Goal: Task Accomplishment & Management: Manage account settings

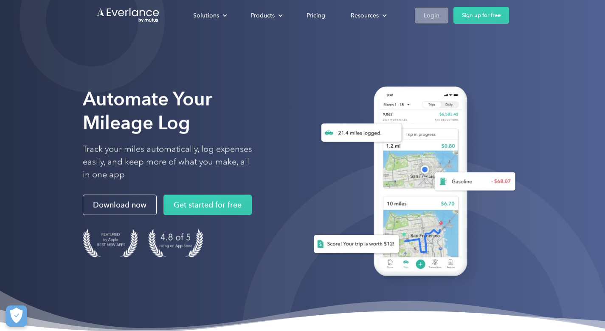
click at [429, 13] on div "Login" at bounding box center [432, 15] width 16 height 11
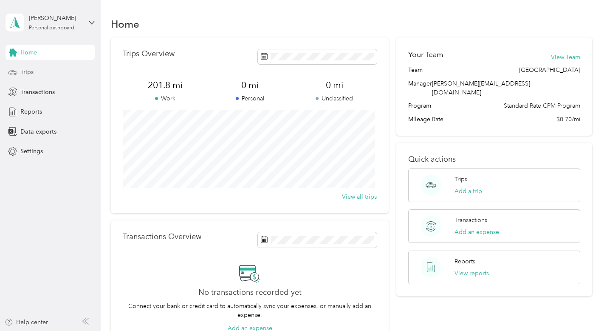
click at [31, 73] on span "Trips" at bounding box center [26, 72] width 13 height 9
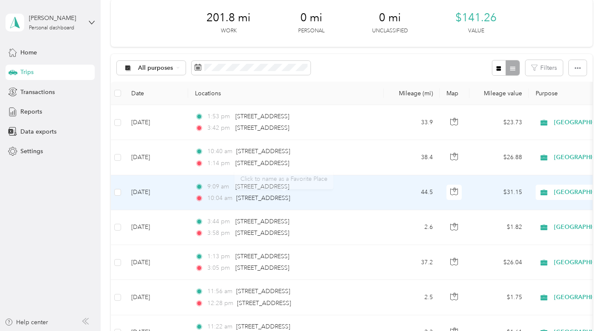
scroll to position [17, 0]
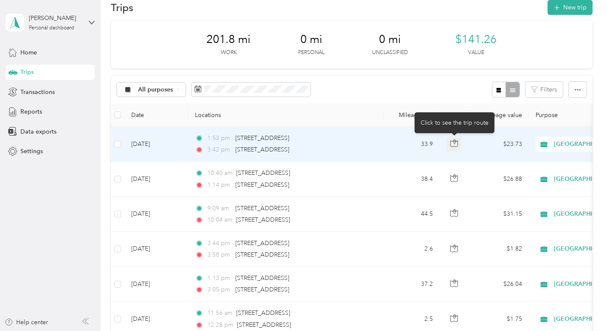
click at [455, 142] on icon "button" at bounding box center [454, 143] width 8 height 8
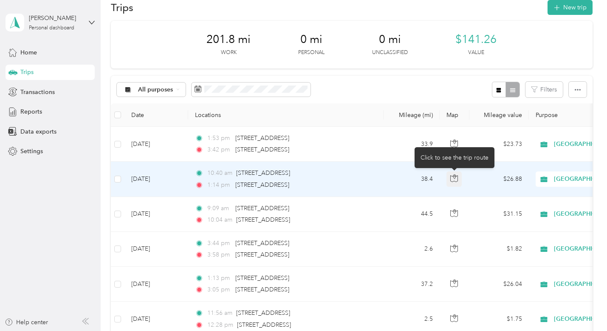
click at [452, 178] on icon "button" at bounding box center [454, 178] width 8 height 8
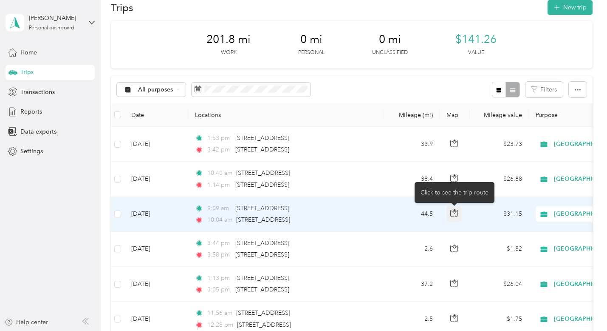
click at [455, 213] on icon "button" at bounding box center [454, 213] width 8 height 8
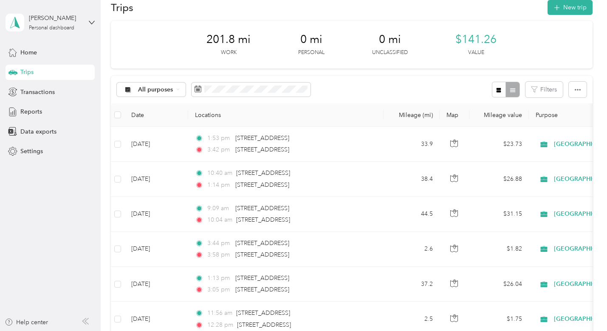
click at [29, 184] on aside "[PERSON_NAME] Personal dashboard Home Trips Transactions Reports Data exports S…" at bounding box center [50, 165] width 101 height 331
click at [161, 91] on span "All purposes" at bounding box center [155, 90] width 35 height 6
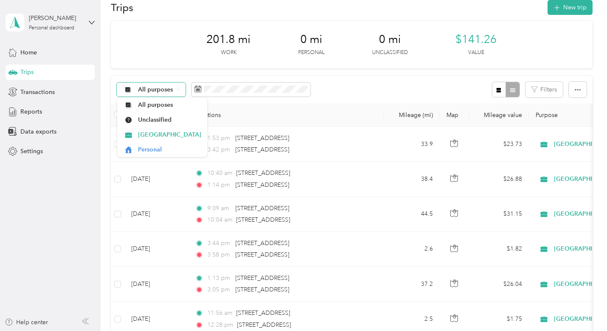
click at [166, 88] on span "All purposes" at bounding box center [155, 90] width 35 height 6
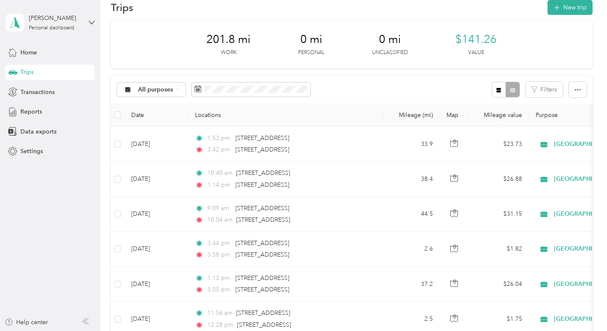
click at [329, 89] on div "All purposes Filters" at bounding box center [351, 90] width 481 height 28
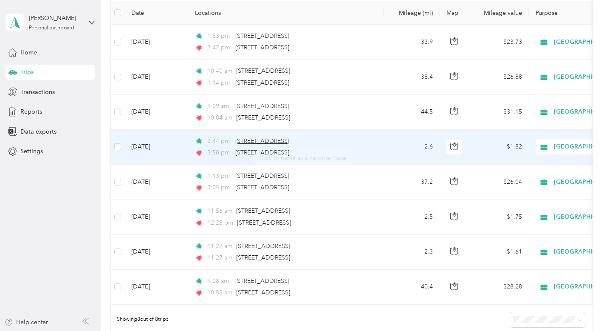
scroll to position [88, 0]
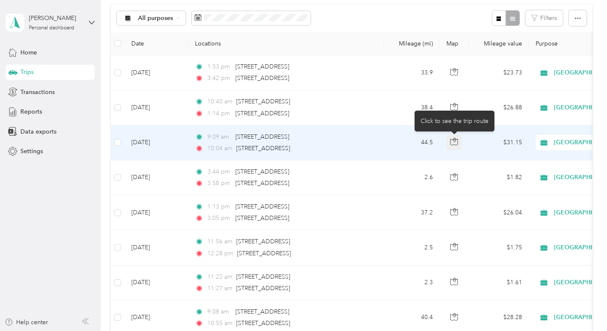
click at [456, 143] on icon "button" at bounding box center [454, 142] width 8 height 8
click at [475, 147] on td "$31.15" at bounding box center [498, 142] width 59 height 35
